Goal: Find specific page/section: Find specific page/section

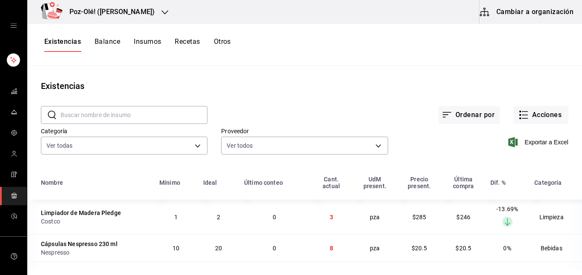
click at [13, 28] on icon "open drawer" at bounding box center [13, 25] width 7 height 7
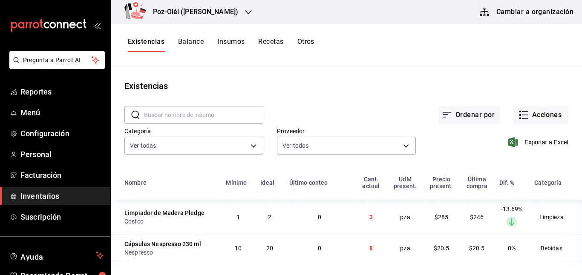
click at [94, 28] on icon "open_drawer_menu" at bounding box center [97, 25] width 7 height 7
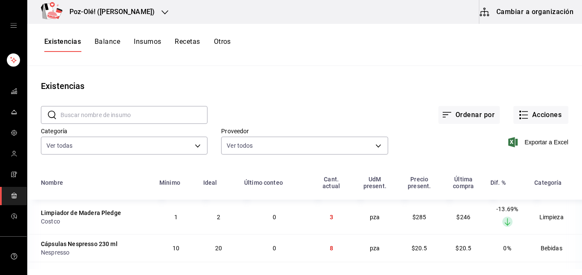
click at [223, 44] on button "Otros" at bounding box center [222, 44] width 17 height 14
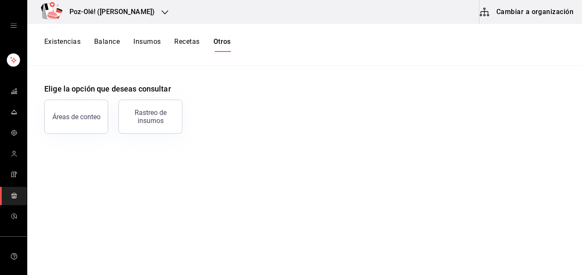
click at [59, 40] on button "Existencias" at bounding box center [62, 44] width 36 height 14
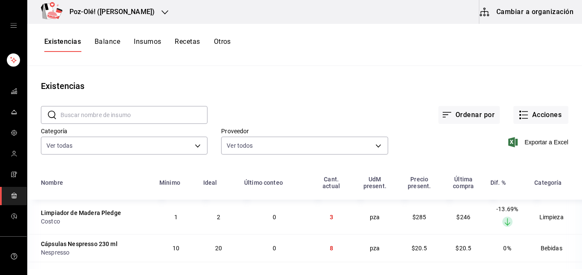
click at [220, 46] on button "Otros" at bounding box center [222, 44] width 17 height 14
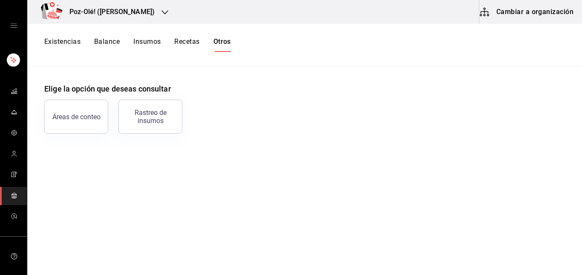
click at [63, 40] on button "Existencias" at bounding box center [62, 44] width 36 height 14
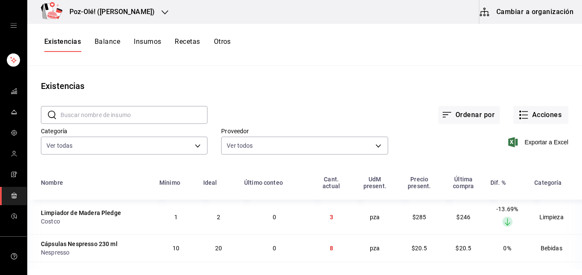
click at [222, 41] on button "Otros" at bounding box center [222, 44] width 17 height 14
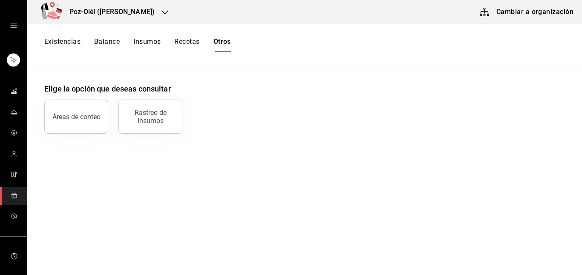
click at [67, 51] on button "Existencias" at bounding box center [62, 44] width 36 height 14
